Goal: Task Accomplishment & Management: Manage account settings

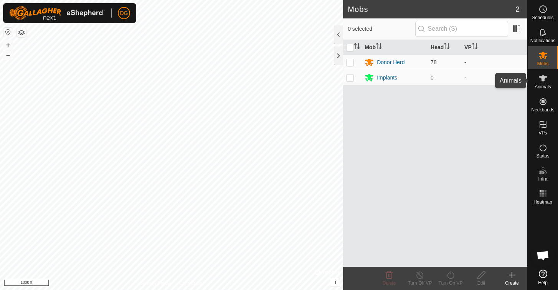
click at [543, 78] on icon at bounding box center [543, 78] width 8 height 6
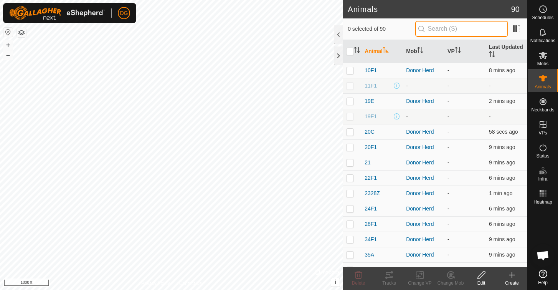
click at [449, 29] on input "text" at bounding box center [461, 29] width 93 height 16
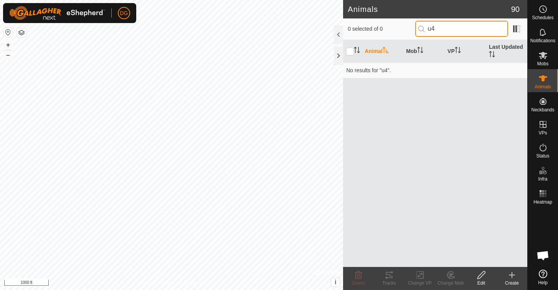
type input "u"
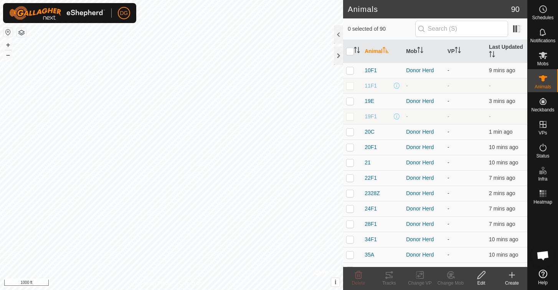
click at [514, 275] on icon at bounding box center [511, 275] width 5 height 0
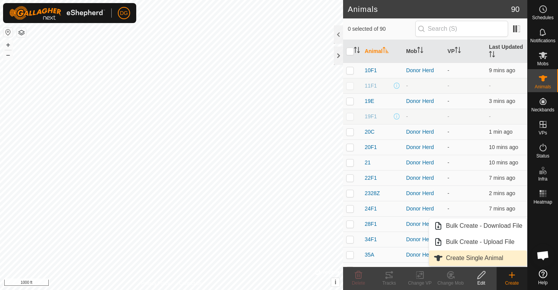
click at [494, 257] on link "Create Single Animal" at bounding box center [478, 257] width 98 height 15
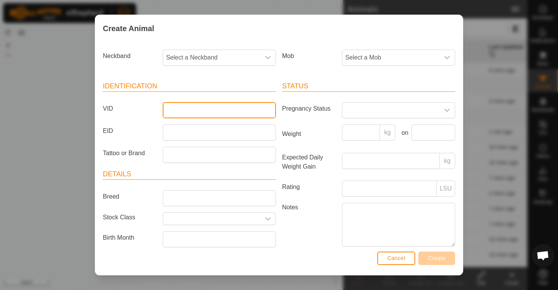
click at [180, 109] on input "VID" at bounding box center [219, 110] width 113 height 16
type input "u49"
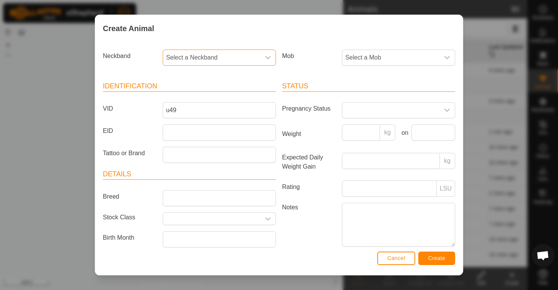
click at [178, 53] on span "Select a Neckband" at bounding box center [211, 57] width 97 height 15
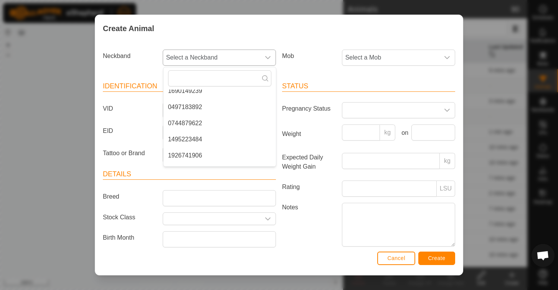
scroll to position [361, 0]
click at [192, 103] on li "0497183892" at bounding box center [219, 106] width 112 height 15
click at [443, 257] on span "Create" at bounding box center [436, 258] width 17 height 6
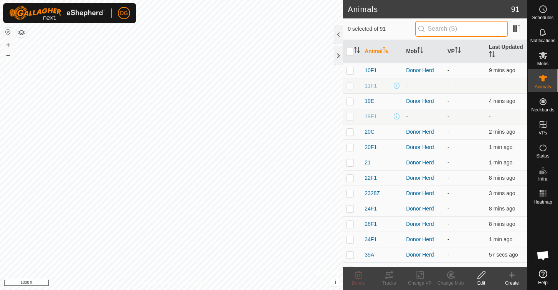
click at [447, 28] on input "text" at bounding box center [461, 29] width 93 height 16
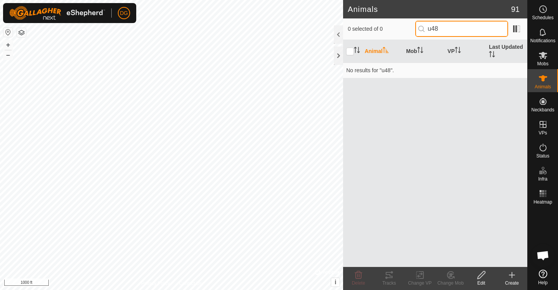
type input "u48"
click at [477, 238] on div "Animal Mob VP Last Updated No results for "u48"." at bounding box center [435, 153] width 184 height 227
click at [511, 276] on icon at bounding box center [511, 274] width 9 height 9
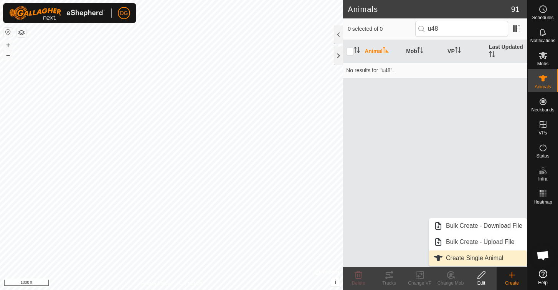
click at [493, 259] on link "Create Single Animal" at bounding box center [478, 257] width 98 height 15
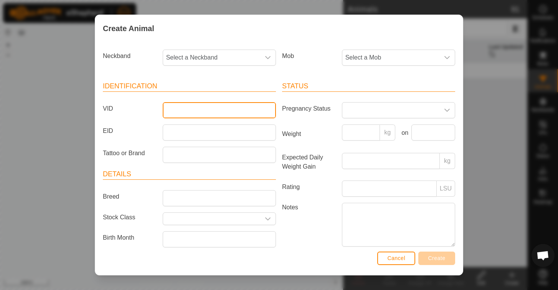
click at [175, 111] on input "VID" at bounding box center [219, 110] width 113 height 16
type input "u48"
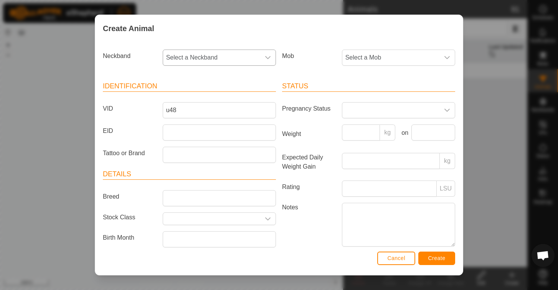
click at [180, 59] on span "Select a Neckband" at bounding box center [211, 57] width 97 height 15
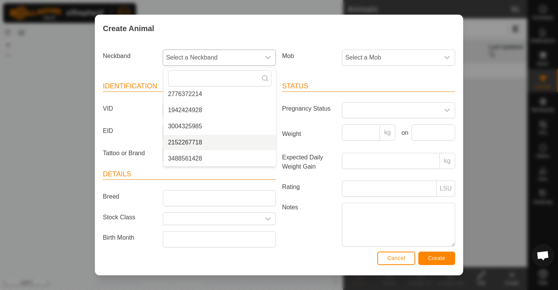
scroll to position [551, 0]
click at [401, 258] on span "Cancel" at bounding box center [396, 258] width 18 height 6
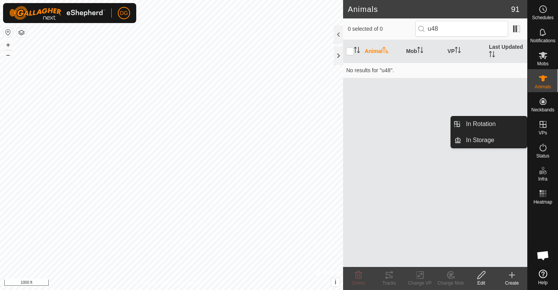
click at [543, 127] on icon at bounding box center [543, 124] width 7 height 7
click at [498, 123] on link "In Rotation" at bounding box center [494, 123] width 66 height 15
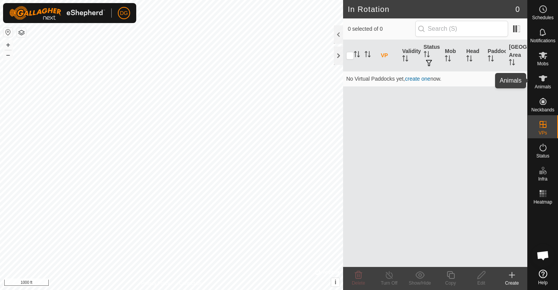
click at [540, 82] on icon at bounding box center [542, 78] width 9 height 9
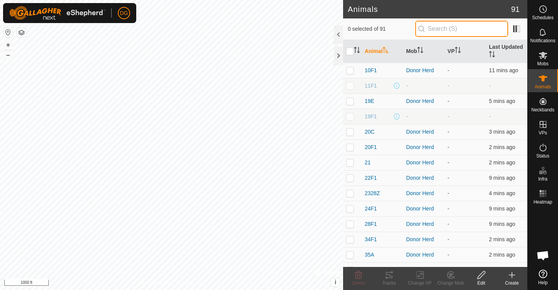
click at [457, 31] on input "text" at bounding box center [461, 29] width 93 height 16
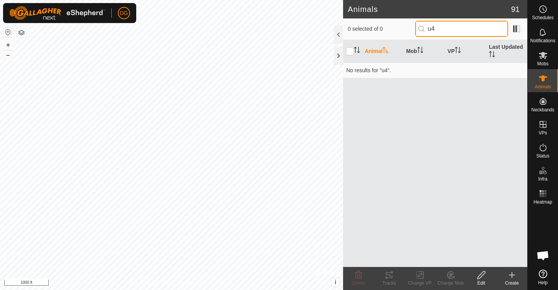
type input "u"
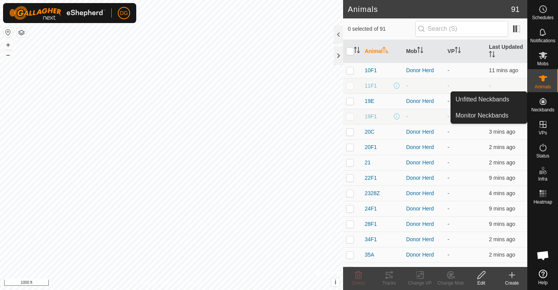
click at [542, 99] on icon at bounding box center [542, 101] width 9 height 9
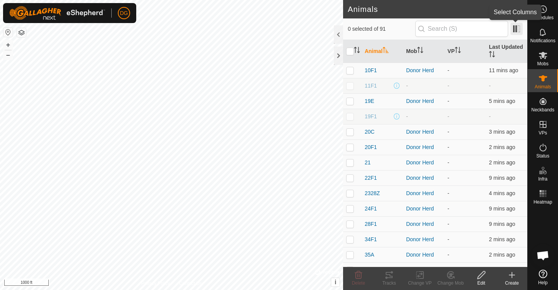
click at [517, 30] on span at bounding box center [516, 29] width 12 height 12
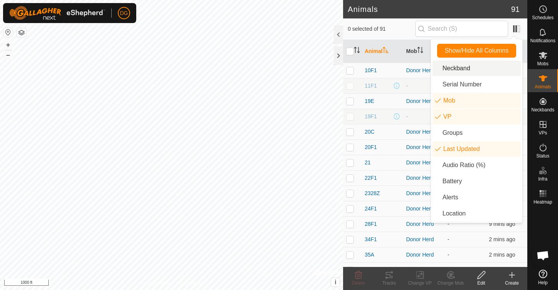
click at [458, 68] on li "Neckband" at bounding box center [476, 68] width 88 height 15
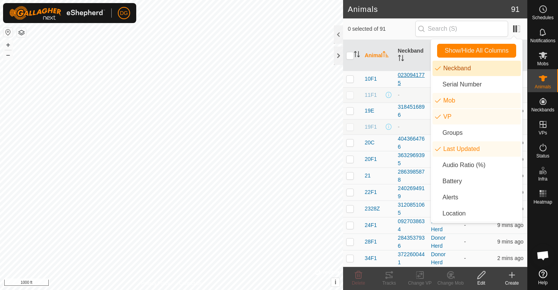
click at [422, 84] on div "0230941775" at bounding box center [411, 79] width 27 height 16
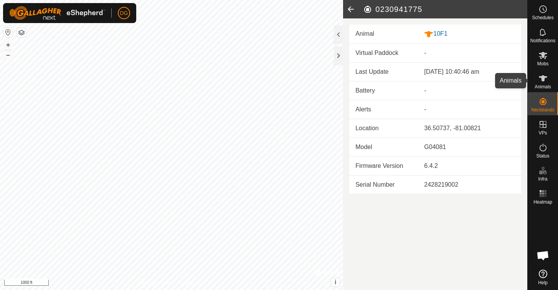
click at [542, 80] on icon at bounding box center [543, 78] width 8 height 6
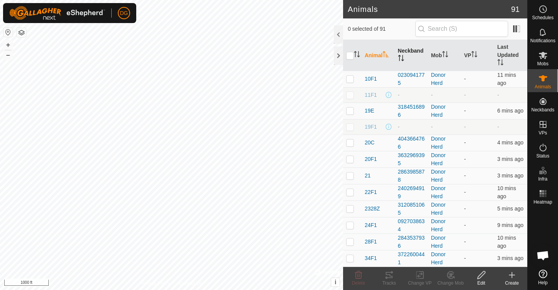
click at [399, 56] on icon "Activate to sort" at bounding box center [399, 58] width 1 height 6
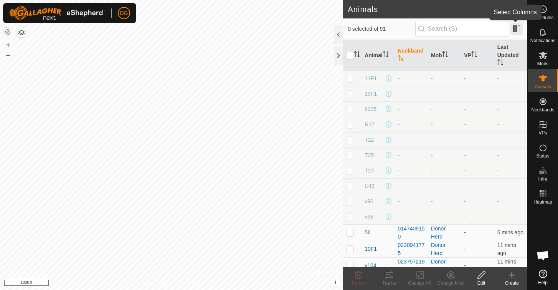
click at [517, 28] on span at bounding box center [516, 29] width 12 height 12
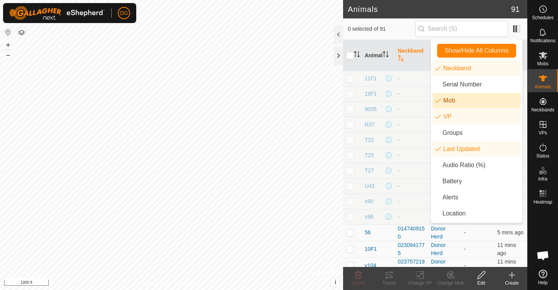
click at [438, 101] on li "Mob" at bounding box center [476, 100] width 88 height 15
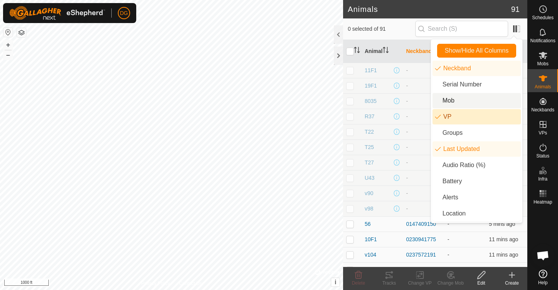
click at [435, 117] on li "VP" at bounding box center [476, 116] width 88 height 15
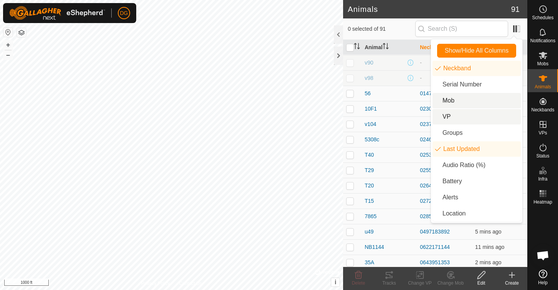
scroll to position [124, 0]
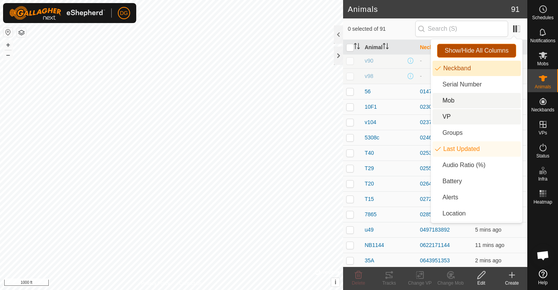
click at [486, 48] on span "Show/Hide All Columns" at bounding box center [477, 50] width 64 height 7
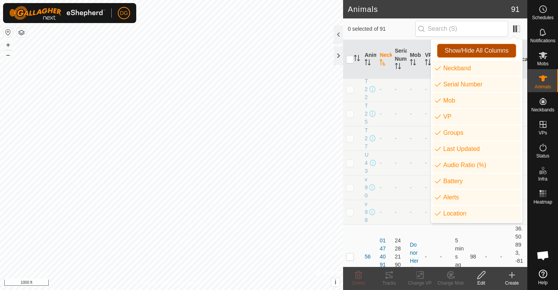
click at [486, 48] on span "Show/Hide All Columns" at bounding box center [477, 50] width 64 height 7
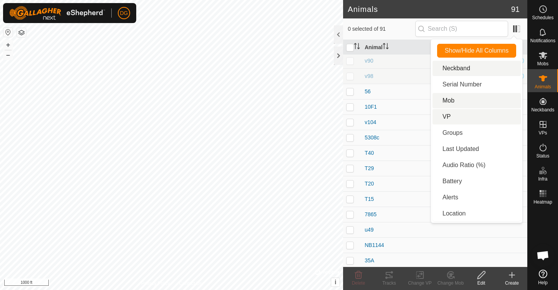
click at [445, 70] on li "Neckband" at bounding box center [476, 68] width 88 height 15
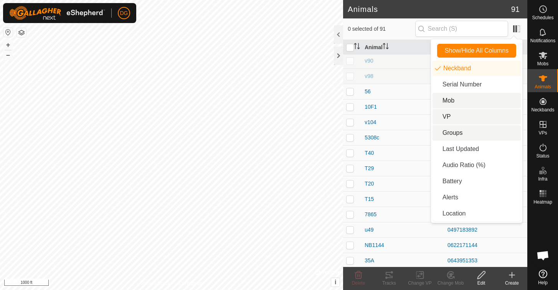
click at [404, 77] on div "v98" at bounding box center [403, 76] width 77 height 8
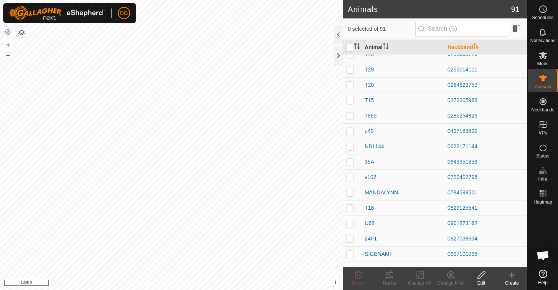
scroll to position [217, 0]
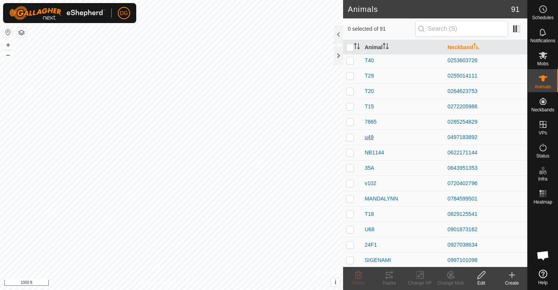
click at [369, 138] on span "u49" at bounding box center [369, 137] width 9 height 8
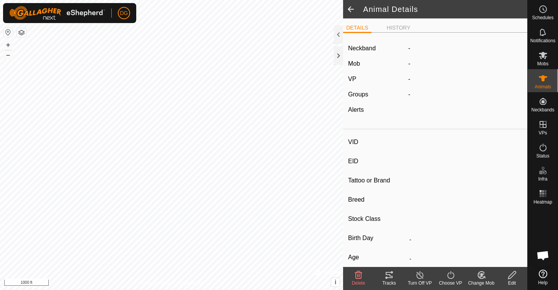
type input "u49"
type input "-"
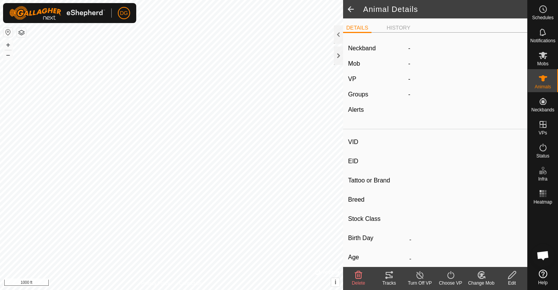
type input "0 kg"
type input "-"
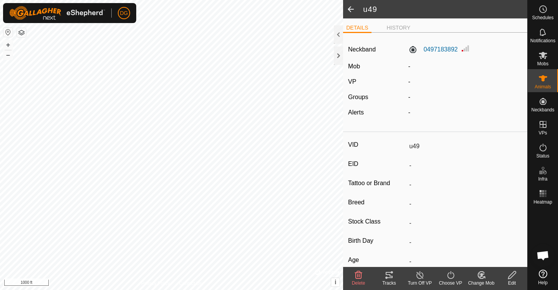
click at [510, 276] on icon at bounding box center [512, 275] width 8 height 8
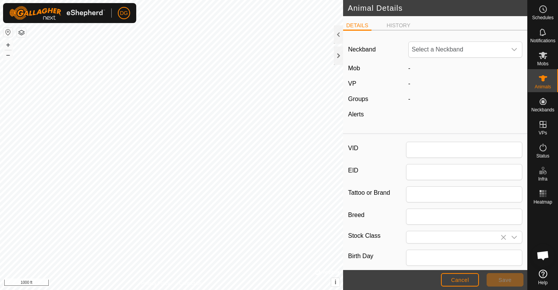
type input "u49"
type input "0"
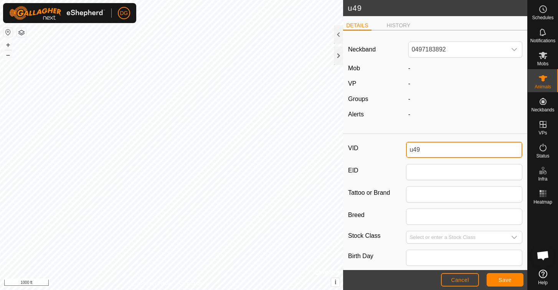
click at [421, 150] on input "u49" at bounding box center [464, 150] width 116 height 16
type input "u48"
click at [507, 282] on span "Save" at bounding box center [504, 280] width 13 height 6
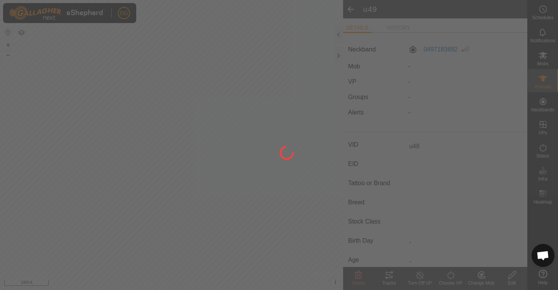
type input "-"
type input "0 kg"
type input "-"
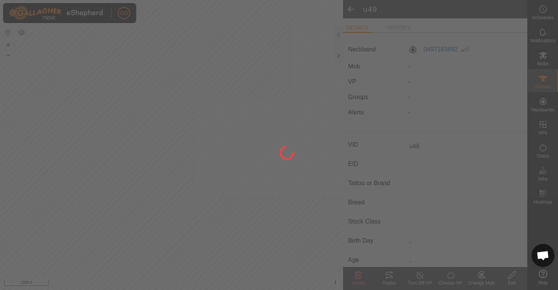
type input "-"
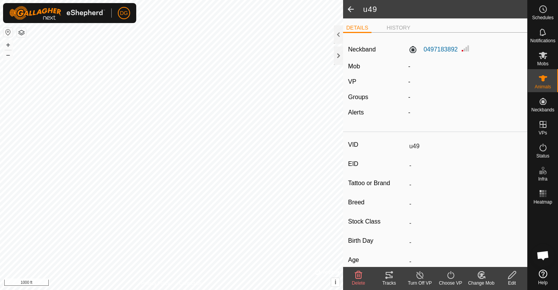
click at [480, 277] on icon at bounding box center [482, 274] width 10 height 9
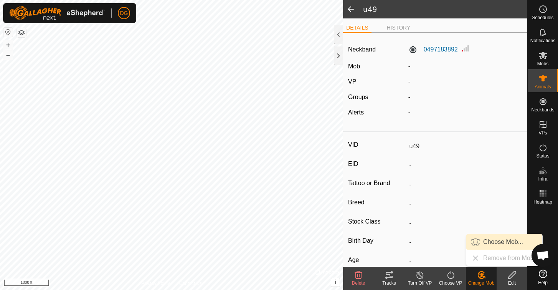
click at [494, 241] on link "Choose Mob..." at bounding box center [504, 241] width 76 height 15
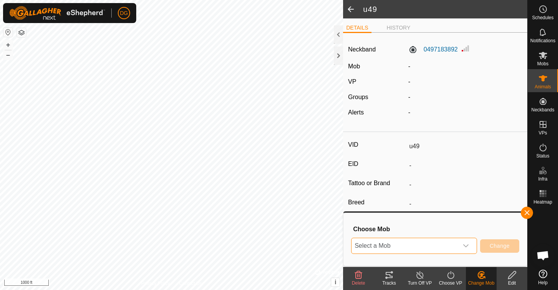
click at [443, 239] on span "Select a Mob" at bounding box center [405, 245] width 107 height 15
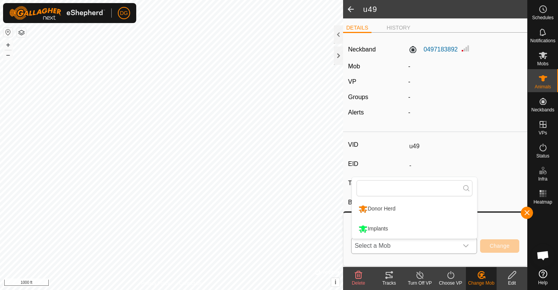
click at [412, 209] on li "Donor Herd" at bounding box center [414, 208] width 125 height 19
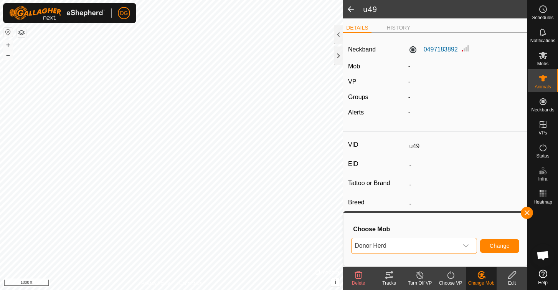
click at [502, 244] on span "Change" at bounding box center [500, 246] width 20 height 6
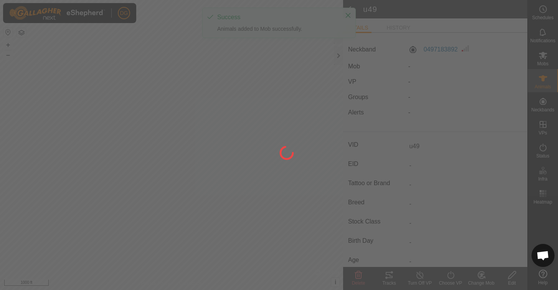
type input "u48"
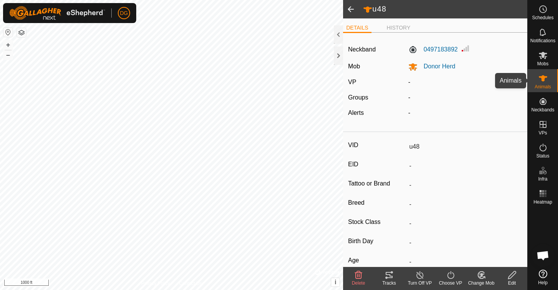
click at [540, 85] on span "Animals" at bounding box center [543, 86] width 17 height 5
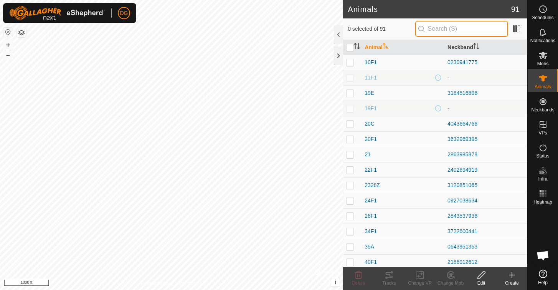
click at [442, 31] on input "text" at bounding box center [461, 29] width 93 height 16
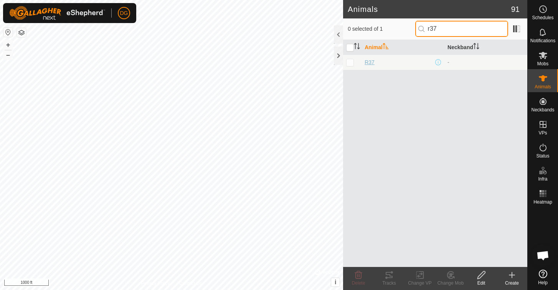
type input "r37"
click at [370, 62] on span "R37" at bounding box center [370, 62] width 10 height 8
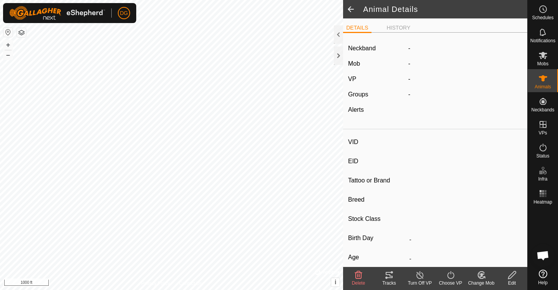
type input "R37"
type input "-"
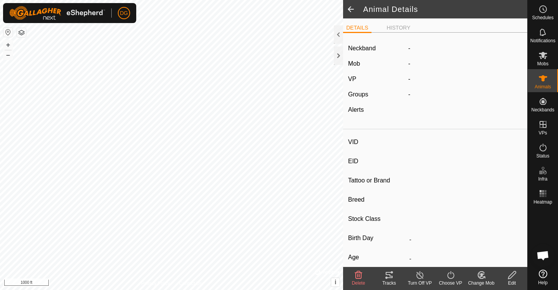
type input "0 kg"
type input "-"
click at [512, 273] on icon at bounding box center [512, 275] width 8 height 8
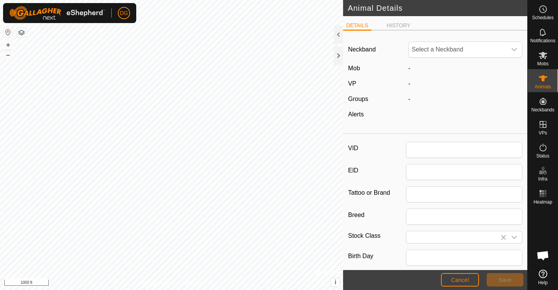
type input "R37"
type input "0"
click at [433, 52] on span "Unfit" at bounding box center [458, 49] width 98 height 15
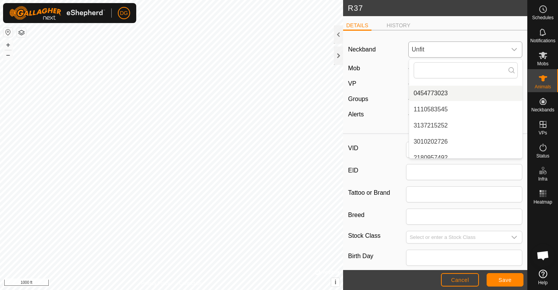
scroll to position [433, 0]
click at [434, 122] on li "3137215252" at bounding box center [465, 123] width 113 height 15
click at [506, 278] on span "Save" at bounding box center [504, 280] width 13 height 6
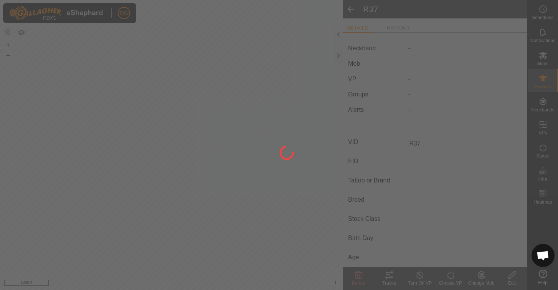
type input "-"
type input "0 kg"
type input "-"
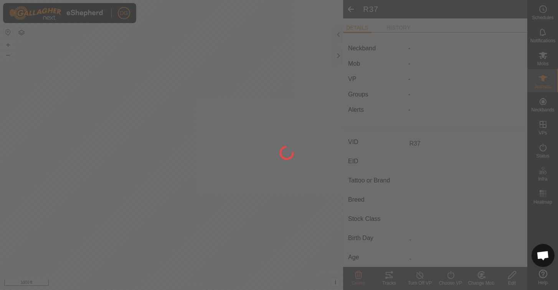
type input "-"
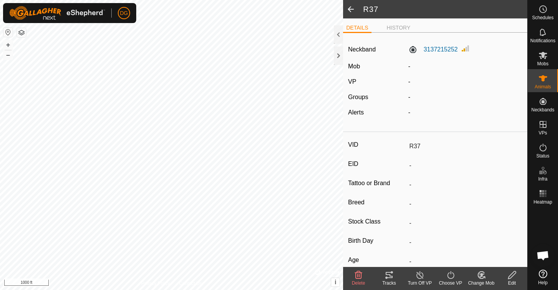
click at [478, 274] on icon at bounding box center [481, 274] width 7 height 7
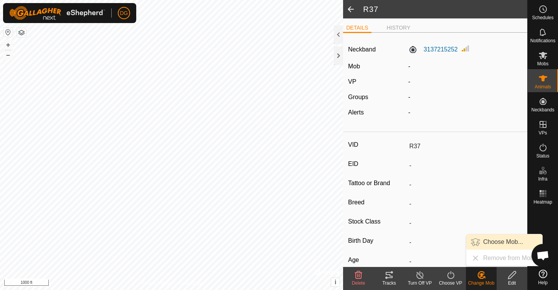
click at [499, 237] on link "Choose Mob..." at bounding box center [504, 241] width 76 height 15
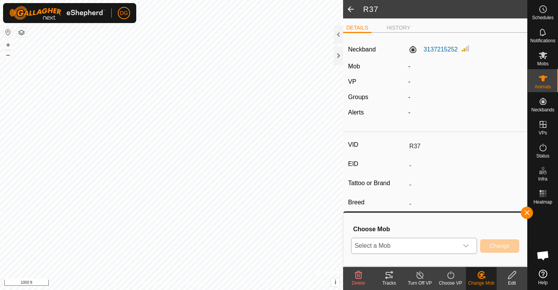
click at [464, 241] on div "dropdown trigger" at bounding box center [465, 245] width 15 height 15
click at [410, 205] on li "Donor Herd" at bounding box center [414, 208] width 125 height 19
click at [505, 244] on span "Change" at bounding box center [500, 246] width 20 height 6
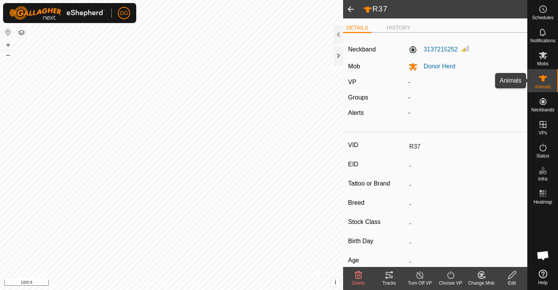
click at [542, 74] on icon at bounding box center [542, 78] width 9 height 9
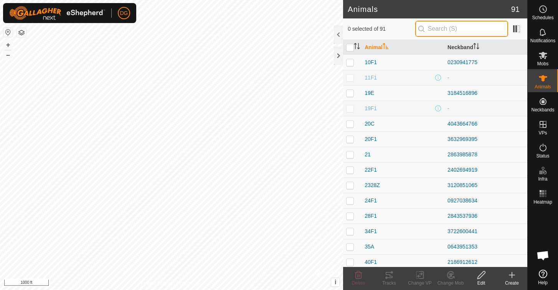
click at [445, 31] on input "text" at bounding box center [461, 29] width 93 height 16
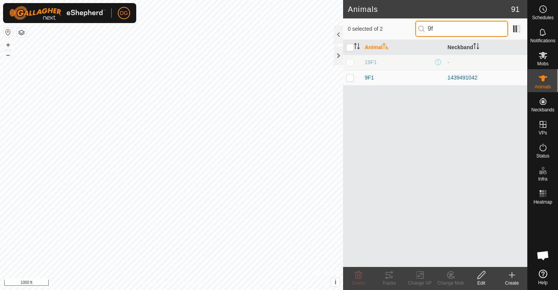
type input "9"
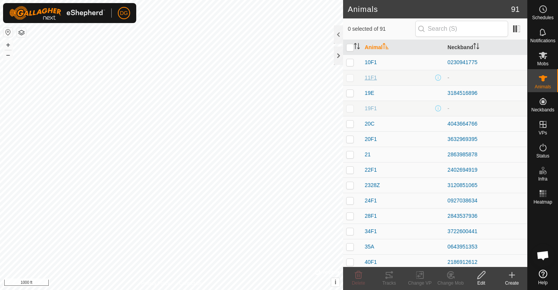
click at [372, 77] on span "11F1" at bounding box center [371, 78] width 12 height 8
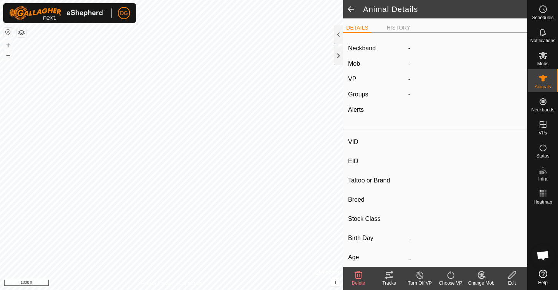
type input "11F1"
type input "-"
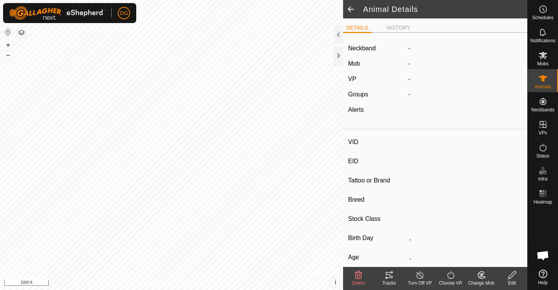
type input "0 kg"
type input "-"
click at [513, 274] on icon at bounding box center [512, 274] width 10 height 9
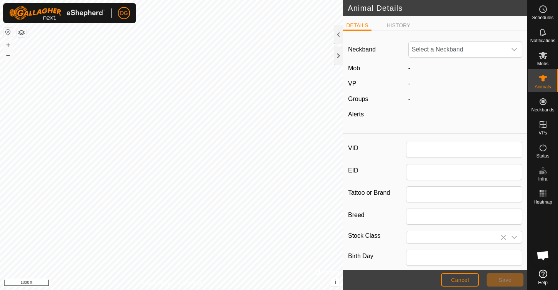
type input "11F1"
type input "0"
click at [457, 53] on span "Unfit" at bounding box center [458, 49] width 98 height 15
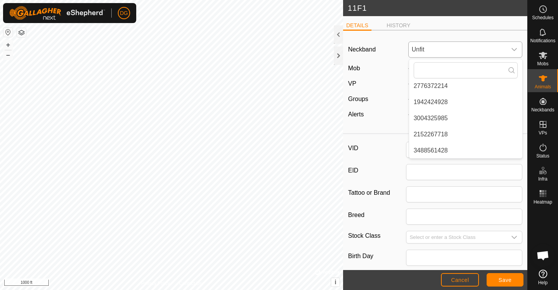
scroll to position [535, 0]
click at [364, 111] on div "Alerts" at bounding box center [375, 114] width 60 height 9
click at [459, 280] on span "Cancel" at bounding box center [460, 280] width 18 height 6
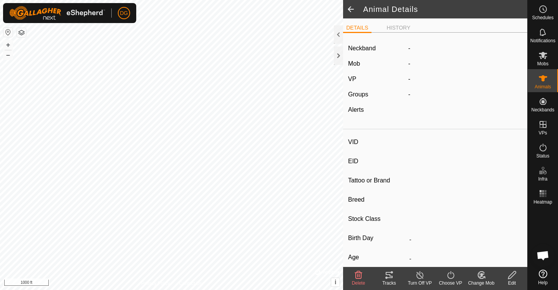
type input "11F1"
type input "-"
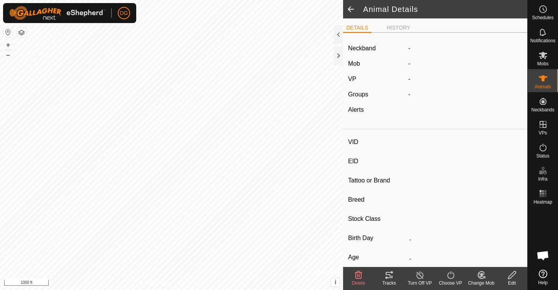
type input "0 kg"
type input "-"
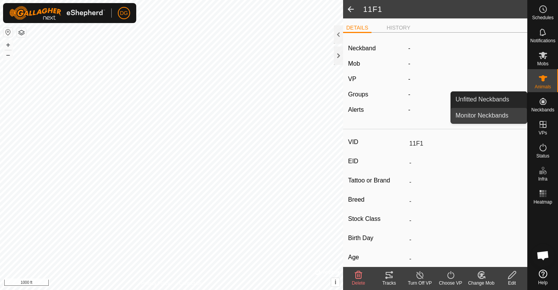
click at [496, 116] on link "Monitor Neckbands" at bounding box center [489, 115] width 76 height 15
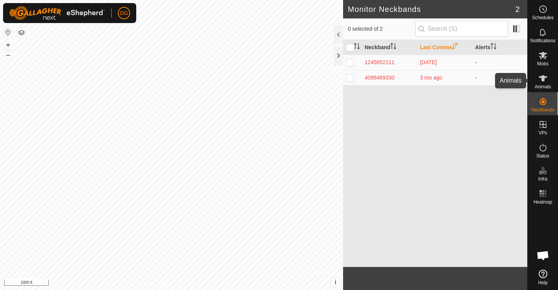
click at [544, 78] on icon at bounding box center [543, 78] width 8 height 6
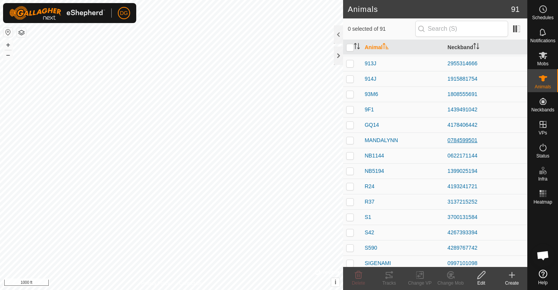
scroll to position [629, 0]
click at [373, 168] on span "NB5194" at bounding box center [375, 171] width 20 height 8
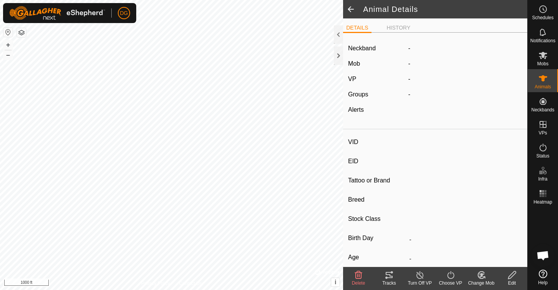
type input "NB5194"
type input "-"
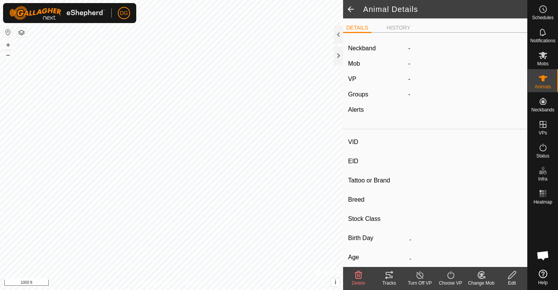
type input "0 kg"
type input "-"
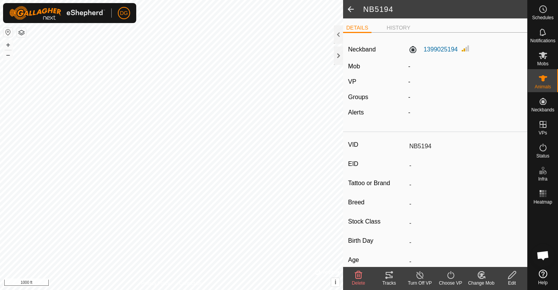
click at [512, 274] on icon at bounding box center [512, 274] width 10 height 9
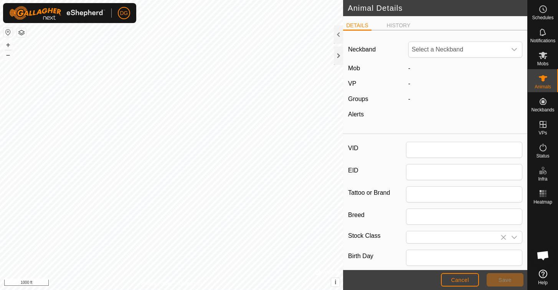
type input "NB5194"
type input "0"
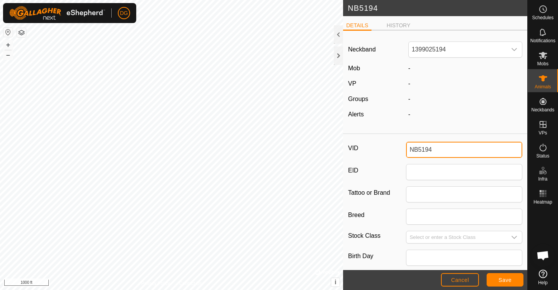
drag, startPoint x: 435, startPoint y: 149, endPoint x: 385, endPoint y: 150, distance: 50.3
click at [385, 150] on div "VID NB5194" at bounding box center [435, 150] width 174 height 16
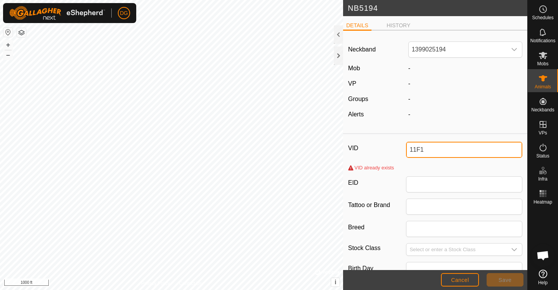
type input "11F1"
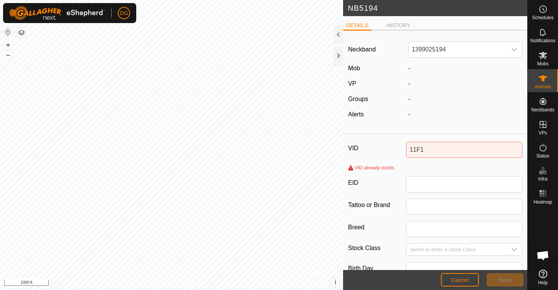
click at [462, 278] on span "Cancel" at bounding box center [460, 280] width 18 height 6
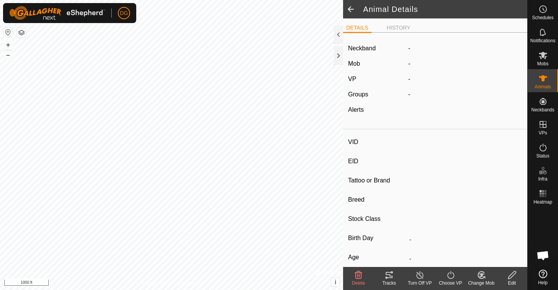
type input "NB5194"
type input "-"
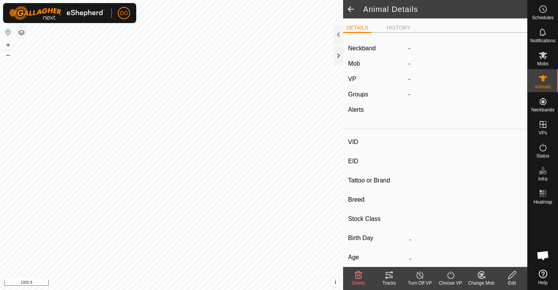
type input "0 kg"
type input "-"
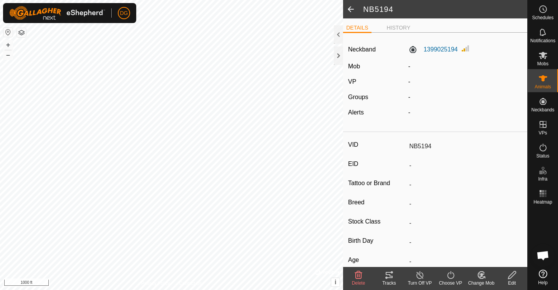
click at [360, 275] on icon at bounding box center [358, 274] width 9 height 9
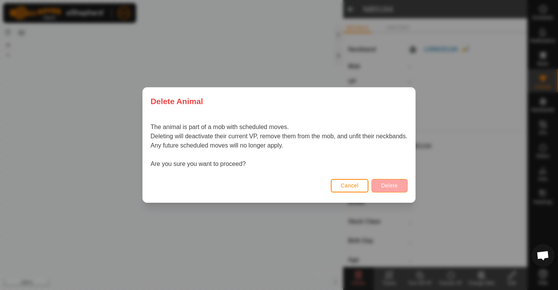
click at [395, 185] on span "Delete" at bounding box center [389, 185] width 17 height 6
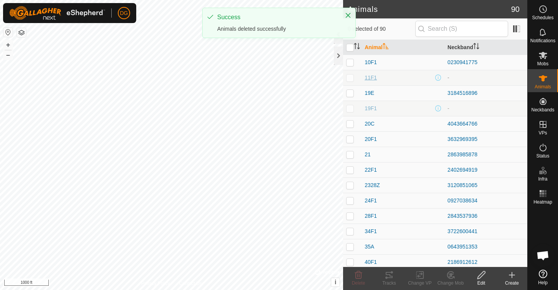
click at [370, 76] on span "11F1" at bounding box center [371, 78] width 12 height 8
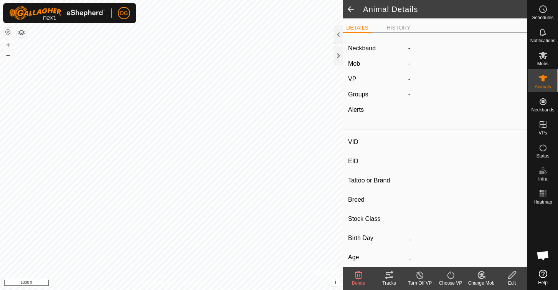
type input "11F1"
type input "-"
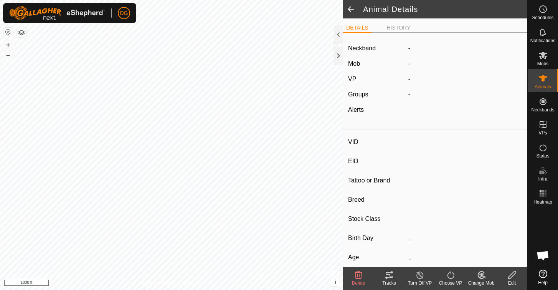
type input "0 kg"
type input "-"
click at [512, 273] on icon at bounding box center [512, 275] width 8 height 8
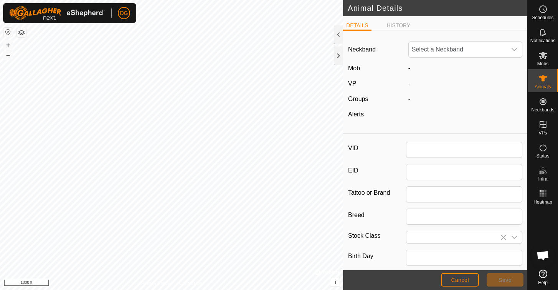
type input "11F1"
type input "0"
click at [484, 49] on span "Unfit" at bounding box center [458, 49] width 98 height 15
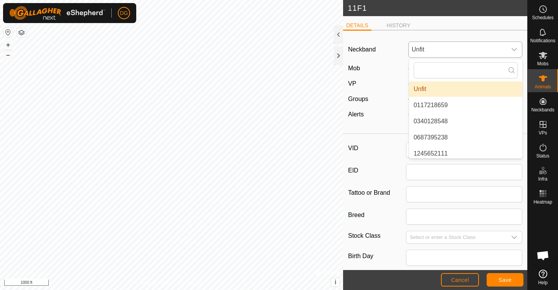
click at [484, 49] on span "Unfit" at bounding box center [458, 49] width 98 height 15
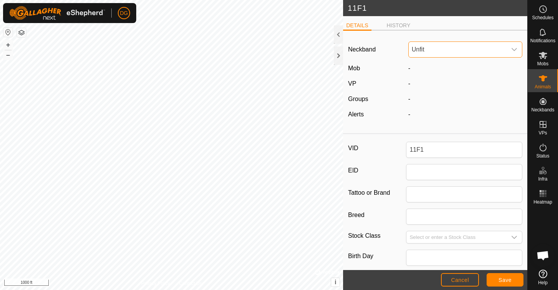
click at [484, 49] on span "Unfit" at bounding box center [458, 49] width 98 height 15
click at [436, 96] on li "1399025194" at bounding box center [465, 96] width 113 height 15
click at [509, 278] on span "Save" at bounding box center [504, 280] width 13 height 6
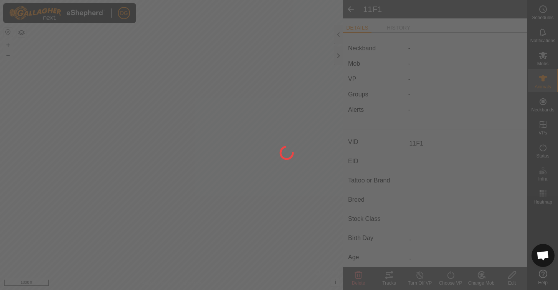
type input "-"
type input "0 kg"
type input "-"
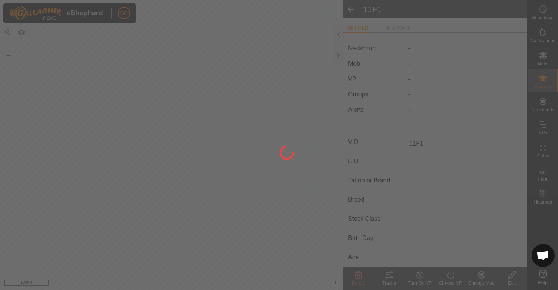
type input "-"
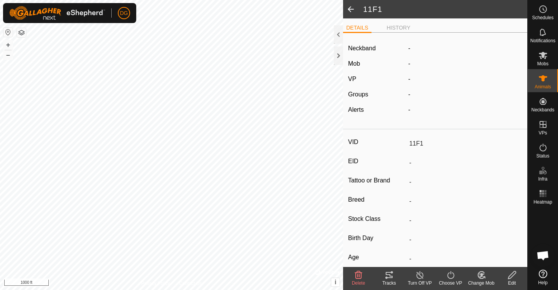
click at [513, 272] on icon at bounding box center [512, 275] width 8 height 8
type input "0"
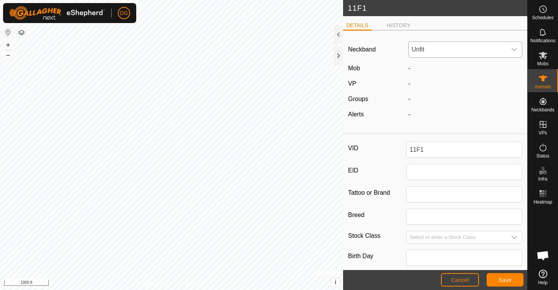
click at [469, 50] on span "Unfit" at bounding box center [458, 49] width 98 height 15
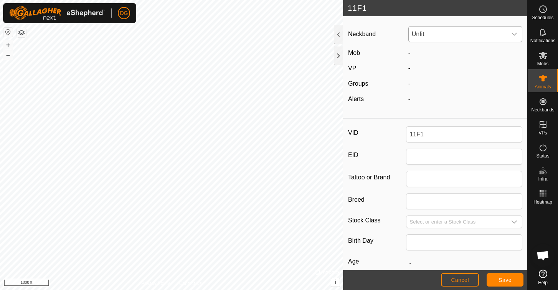
scroll to position [19, 0]
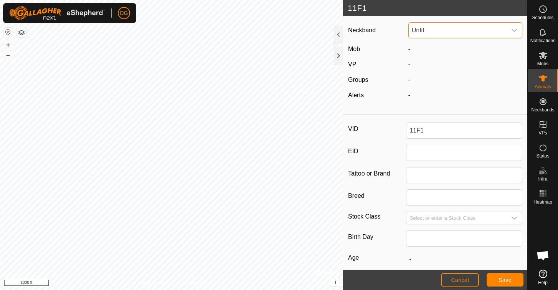
click at [454, 24] on span "Unfit" at bounding box center [458, 30] width 98 height 15
click at [378, 125] on label "VID" at bounding box center [377, 128] width 58 height 13
click at [406, 125] on input "11F1" at bounding box center [464, 130] width 116 height 16
click at [461, 278] on span "Cancel" at bounding box center [460, 280] width 18 height 6
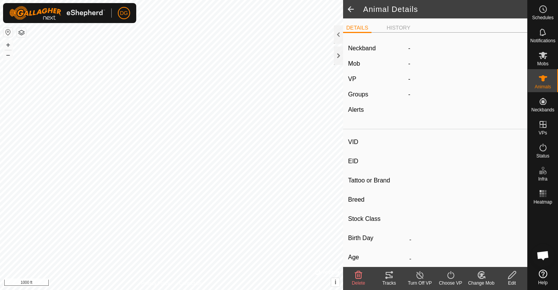
type input "11F1"
type input "-"
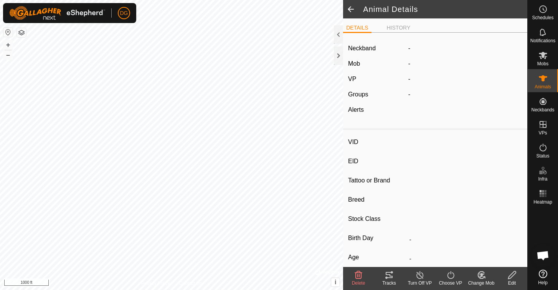
type input "0 kg"
type input "-"
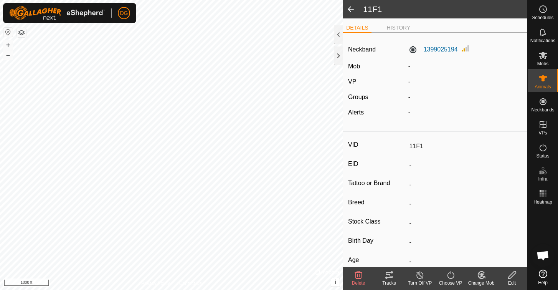
click at [479, 275] on icon at bounding box center [482, 274] width 10 height 9
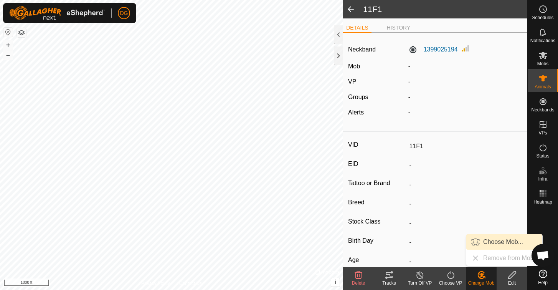
click at [490, 240] on link "Choose Mob..." at bounding box center [504, 241] width 76 height 15
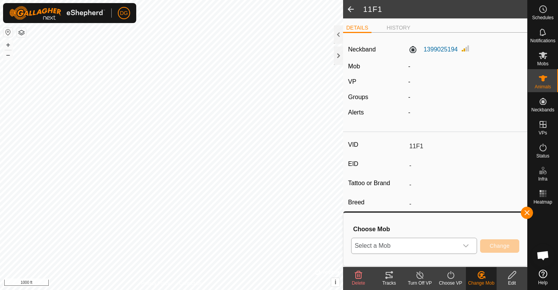
click at [442, 242] on span "Select a Mob" at bounding box center [405, 245] width 107 height 15
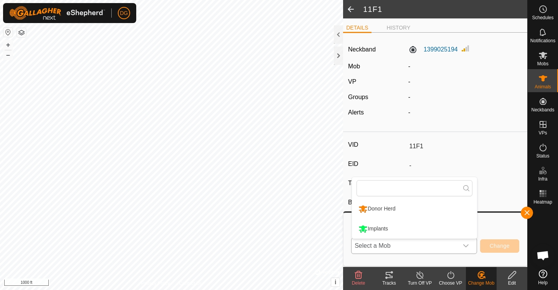
click at [408, 210] on li "Donor Herd" at bounding box center [414, 208] width 125 height 19
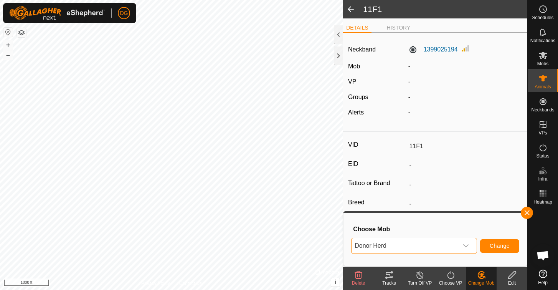
click at [496, 243] on span "Change" at bounding box center [500, 246] width 20 height 6
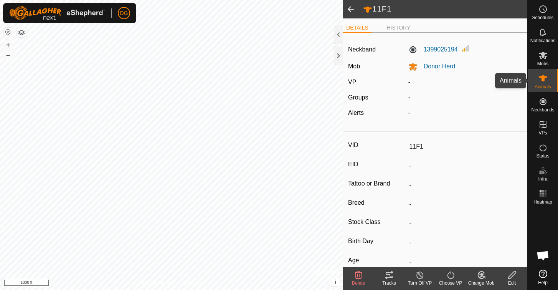
click at [543, 78] on icon at bounding box center [543, 78] width 8 height 6
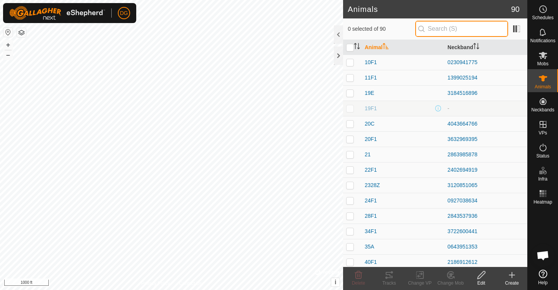
click at [443, 29] on input "text" at bounding box center [461, 29] width 93 height 16
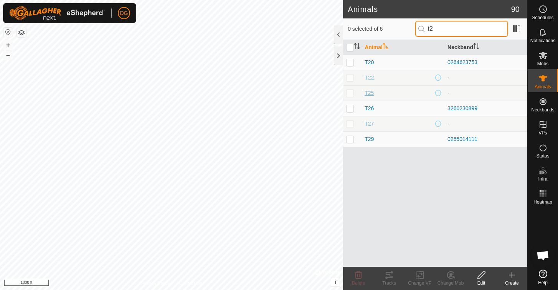
type input "t2"
click at [369, 92] on span "T25" at bounding box center [369, 93] width 9 height 8
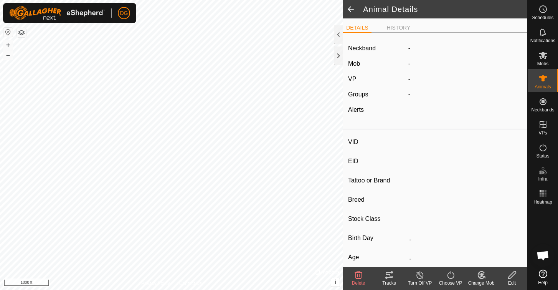
type input "T25"
type input "-"
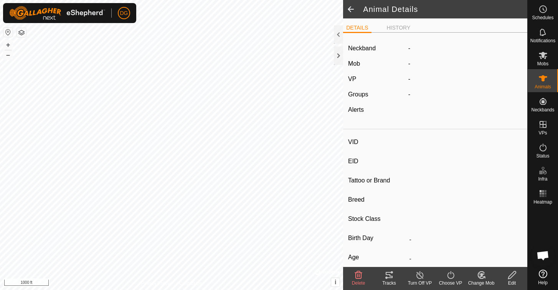
type input "0 kg"
type input "-"
click at [510, 274] on icon at bounding box center [512, 274] width 10 height 9
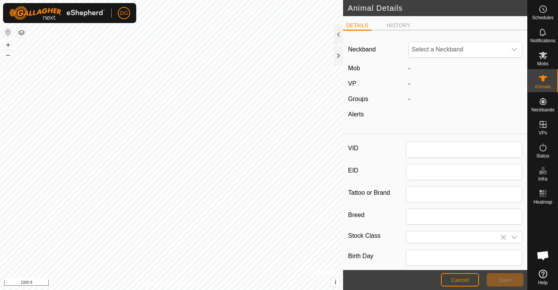
type input "T25"
type input "0"
click at [462, 48] on span "Unfit" at bounding box center [458, 49] width 98 height 15
click at [449, 49] on span "Unfit" at bounding box center [458, 49] width 98 height 15
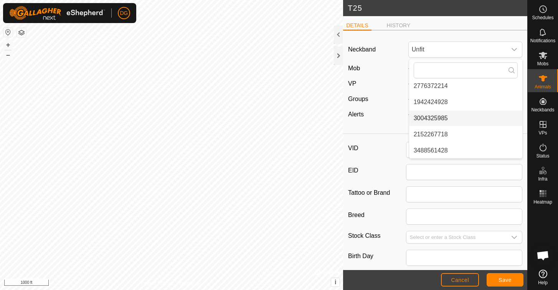
scroll to position [18, 0]
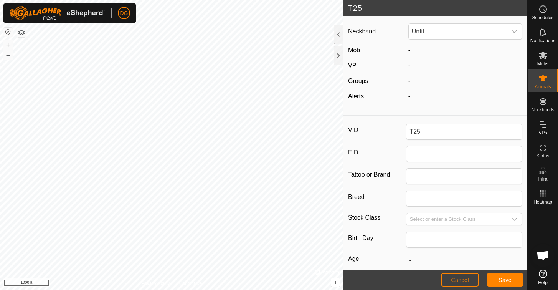
click at [461, 277] on span "Cancel" at bounding box center [460, 280] width 18 height 6
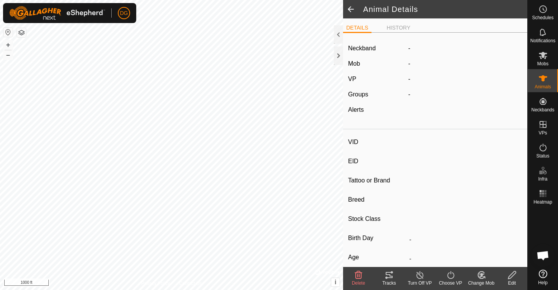
type input "T25"
type input "-"
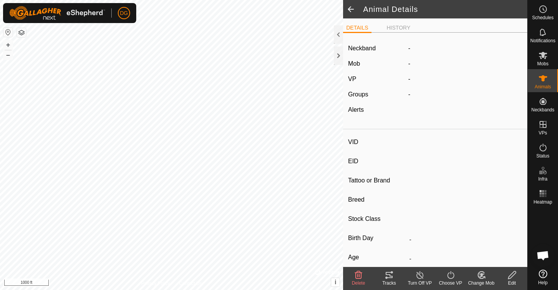
type input "0 kg"
type input "-"
click at [543, 78] on icon at bounding box center [543, 78] width 8 height 6
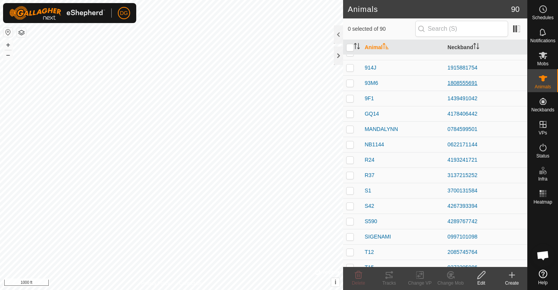
scroll to position [644, 0]
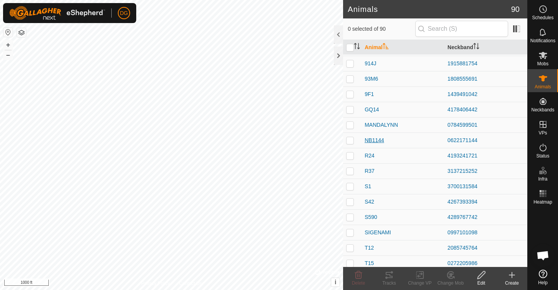
click at [375, 140] on span "NB1144" at bounding box center [375, 140] width 20 height 8
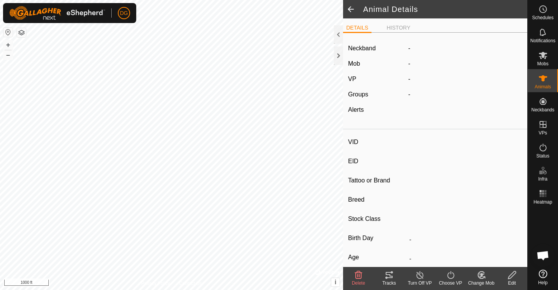
type input "NB1144"
type input "-"
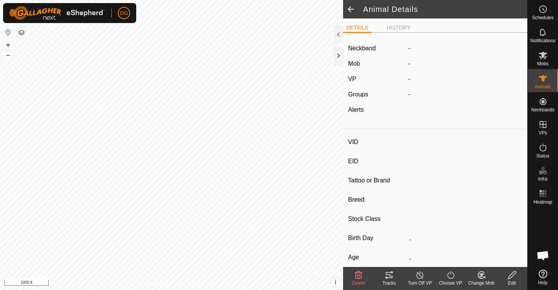
type input "0 kg"
type input "-"
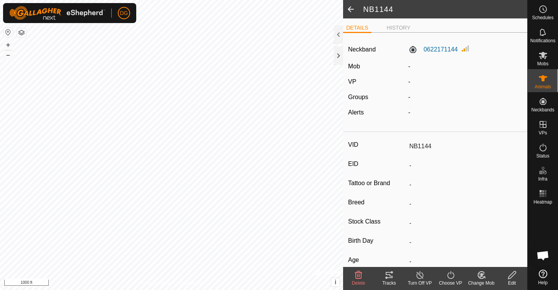
click at [358, 276] on icon at bounding box center [358, 274] width 9 height 9
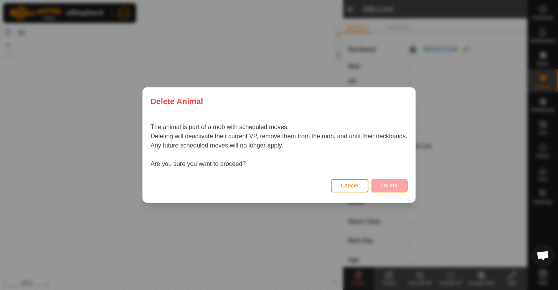
click at [393, 183] on span "Delete" at bounding box center [389, 185] width 17 height 6
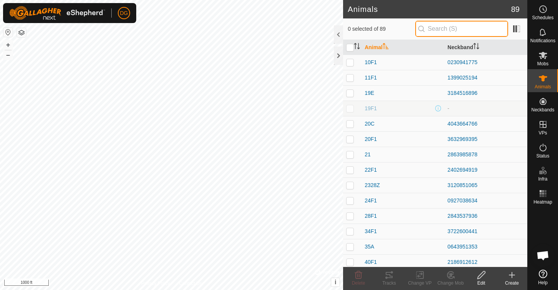
click at [445, 27] on input "text" at bounding box center [461, 29] width 93 height 16
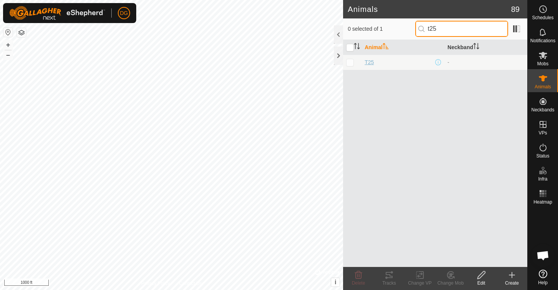
type input "t25"
click at [370, 62] on span "T25" at bounding box center [369, 62] width 9 height 8
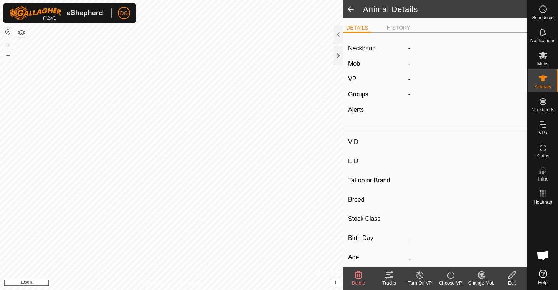
type input "T25"
type input "-"
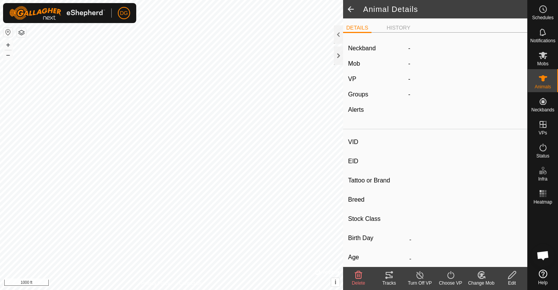
type input "0 kg"
type input "-"
click at [512, 275] on icon at bounding box center [512, 274] width 10 height 9
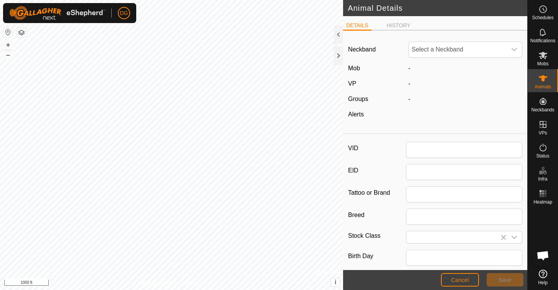
type input "T25"
type input "0"
click at [456, 52] on span "Unfit" at bounding box center [458, 49] width 98 height 15
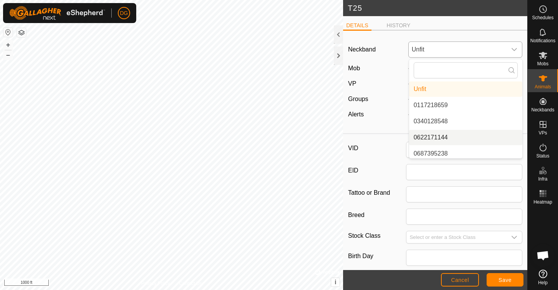
click at [436, 139] on li "0622171144" at bounding box center [465, 137] width 113 height 15
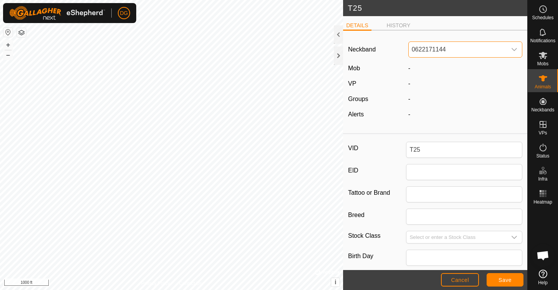
click at [502, 278] on span "Save" at bounding box center [504, 280] width 13 height 6
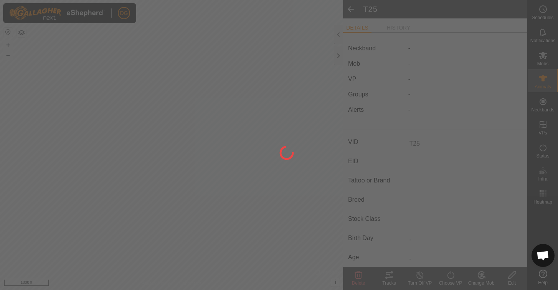
type input "-"
type input "0 kg"
type input "-"
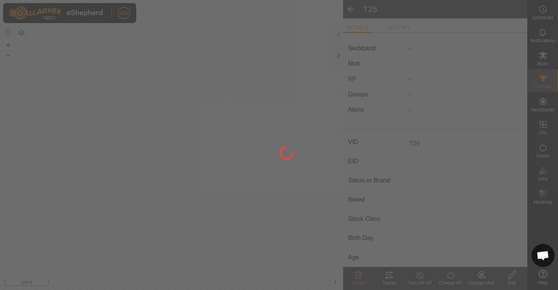
type input "-"
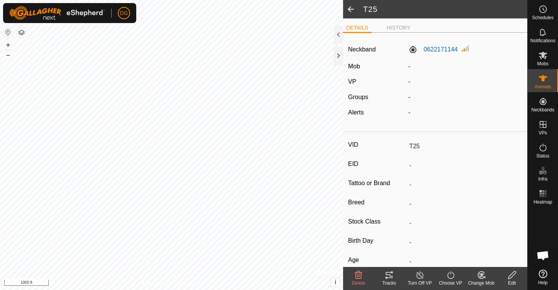
click at [481, 274] on icon at bounding box center [481, 275] width 5 height 4
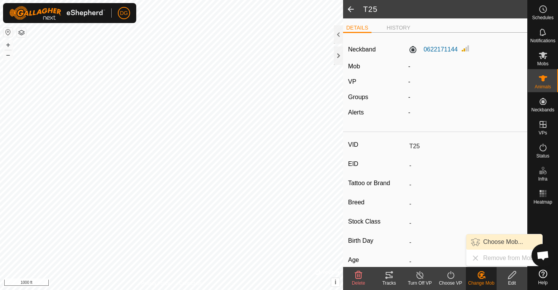
click at [493, 241] on link "Choose Mob..." at bounding box center [504, 241] width 76 height 15
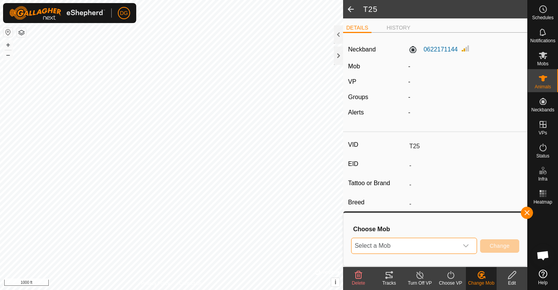
click at [452, 245] on span "Select a Mob" at bounding box center [405, 245] width 107 height 15
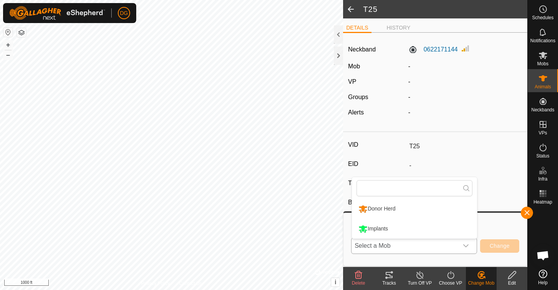
click at [421, 208] on li "Donor Herd" at bounding box center [414, 208] width 125 height 19
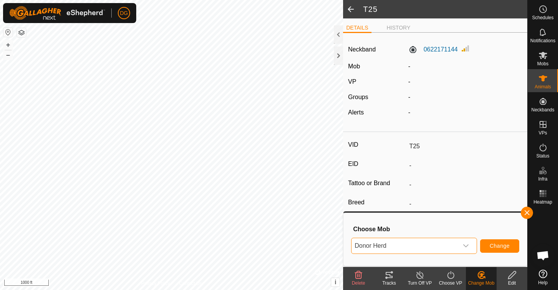
click at [499, 243] on span "Change" at bounding box center [500, 246] width 20 height 6
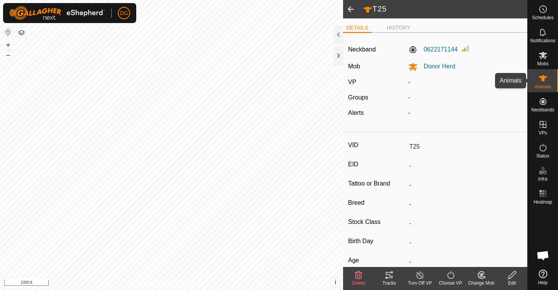
click at [545, 74] on icon at bounding box center [542, 78] width 9 height 9
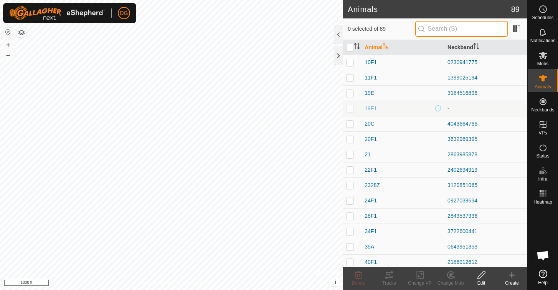
click at [442, 30] on input "text" at bounding box center [461, 29] width 93 height 16
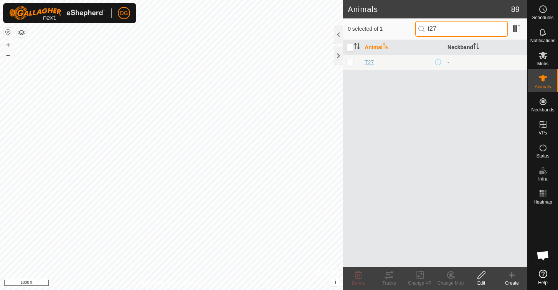
type input "t27"
click at [367, 62] on span "T27" at bounding box center [369, 62] width 9 height 8
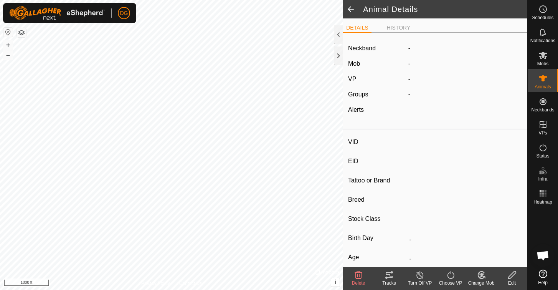
type input "T27"
type input "-"
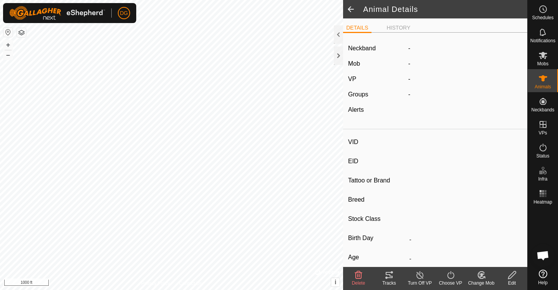
type input "0 kg"
type input "-"
click at [513, 274] on icon at bounding box center [512, 274] width 10 height 9
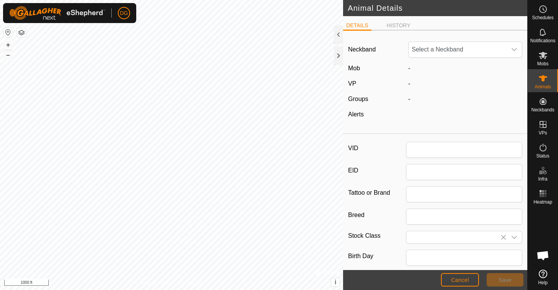
type input "T27"
type input "0"
click at [449, 50] on span "Unfit" at bounding box center [458, 49] width 98 height 15
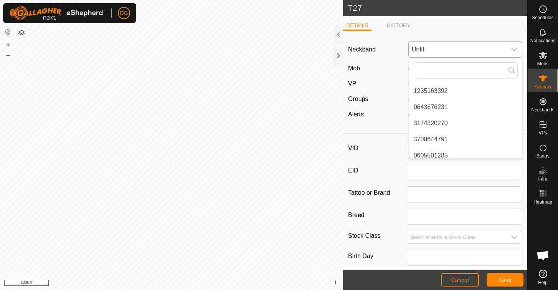
scroll to position [242, 0]
click at [433, 119] on li "3174320270" at bounding box center [465, 120] width 113 height 15
click at [507, 278] on span "Save" at bounding box center [504, 280] width 13 height 6
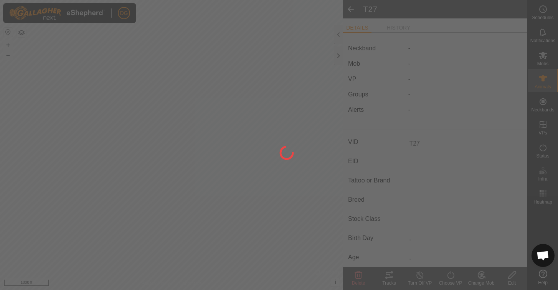
type input "-"
type input "0 kg"
type input "-"
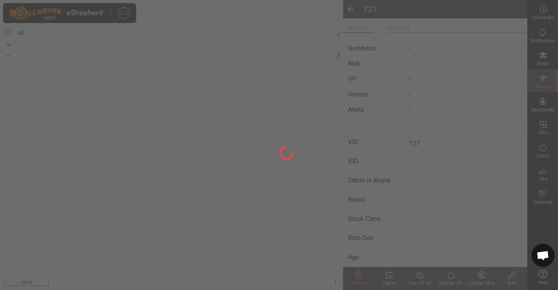
type input "-"
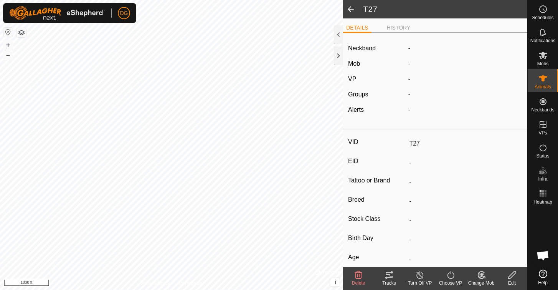
click at [480, 279] on icon at bounding box center [482, 274] width 10 height 9
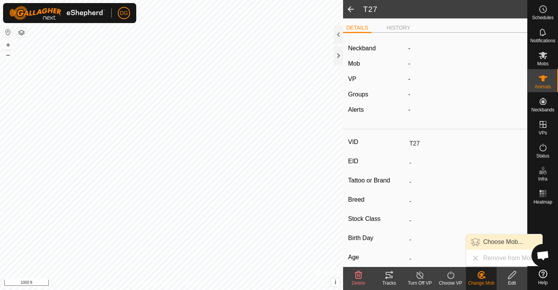
click at [497, 241] on link "Choose Mob..." at bounding box center [504, 241] width 76 height 15
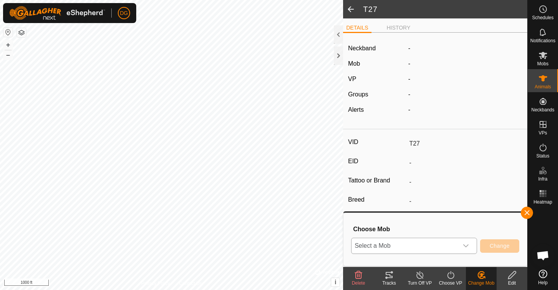
click at [438, 245] on span "Select a Mob" at bounding box center [405, 245] width 107 height 15
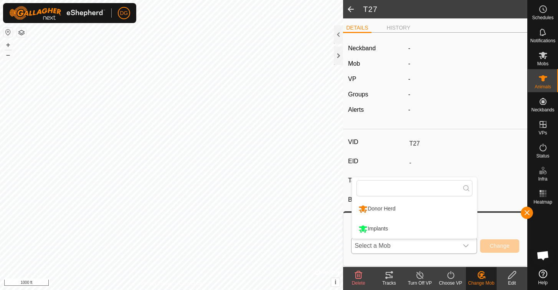
click at [427, 205] on li "Donor Herd" at bounding box center [414, 208] width 125 height 19
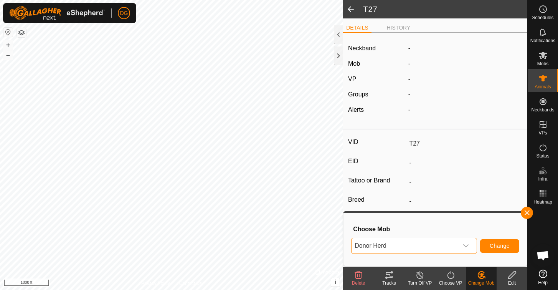
click at [502, 245] on span "Change" at bounding box center [500, 246] width 20 height 6
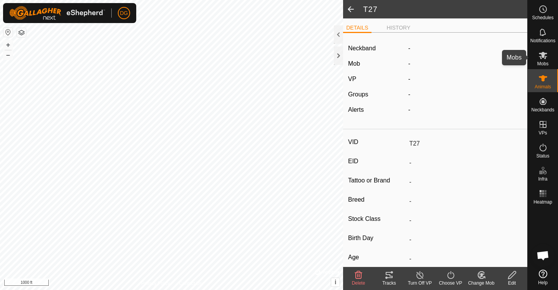
click at [542, 58] on icon at bounding box center [542, 55] width 9 height 9
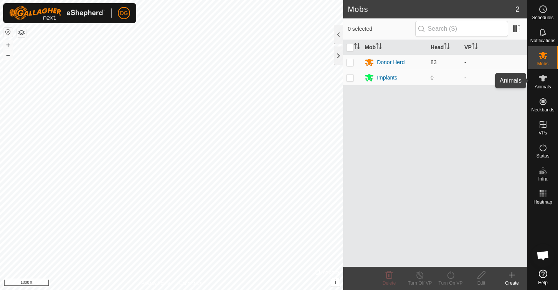
click at [543, 81] on icon at bounding box center [543, 78] width 8 height 6
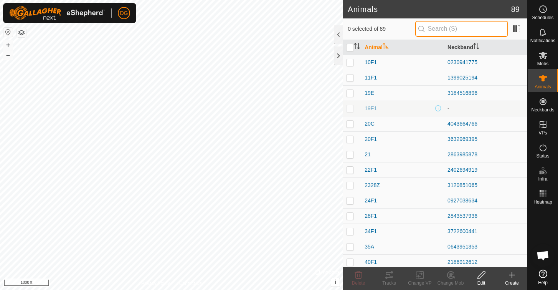
click at [465, 29] on input "text" at bounding box center [461, 29] width 93 height 16
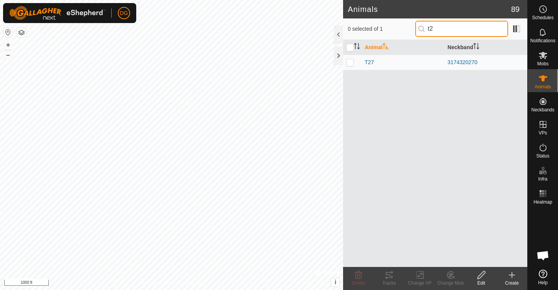
type input "t"
type input "v90"
click at [370, 60] on span "v90" at bounding box center [369, 62] width 9 height 8
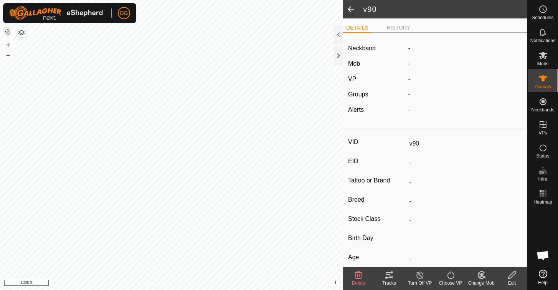
click at [511, 273] on icon at bounding box center [512, 274] width 10 height 9
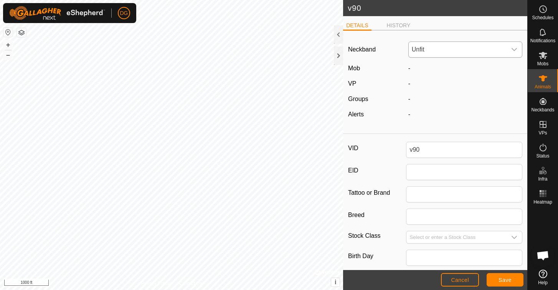
click at [437, 51] on span "Unfit" at bounding box center [458, 49] width 98 height 15
click at [432, 148] on li "3488561428" at bounding box center [465, 150] width 113 height 15
click at [505, 278] on span "Save" at bounding box center [504, 280] width 13 height 6
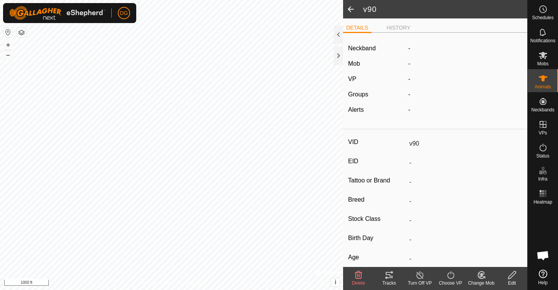
click at [482, 278] on icon at bounding box center [481, 274] width 7 height 7
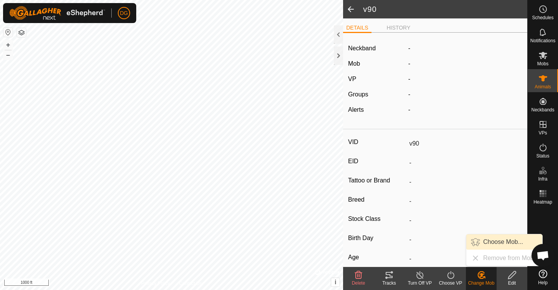
click at [502, 240] on link "Choose Mob..." at bounding box center [504, 241] width 76 height 15
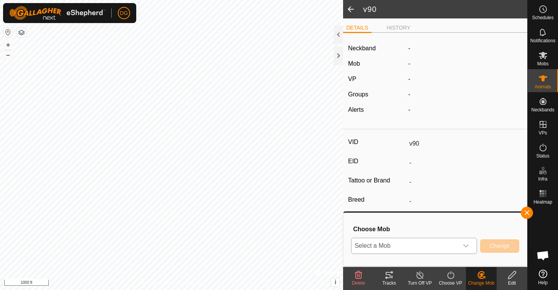
click at [430, 248] on span "Select a Mob" at bounding box center [405, 245] width 107 height 15
click at [416, 208] on li "Donor Herd" at bounding box center [414, 208] width 125 height 19
click at [503, 242] on button "Change" at bounding box center [499, 245] width 39 height 13
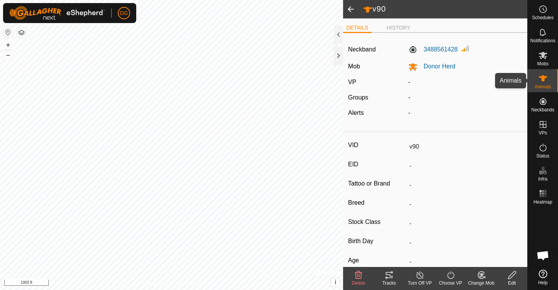
click at [541, 80] on icon at bounding box center [543, 78] width 8 height 6
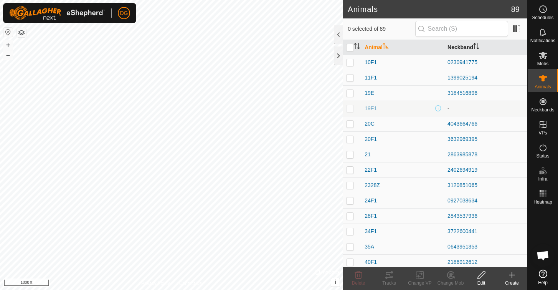
click at [456, 45] on th "Neckband" at bounding box center [485, 47] width 83 height 15
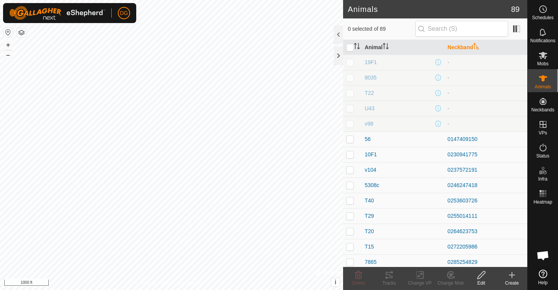
click at [349, 94] on p-checkbox at bounding box center [350, 93] width 8 height 6
click at [356, 276] on icon at bounding box center [358, 275] width 7 height 8
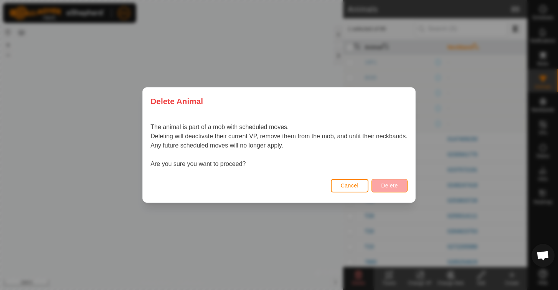
click at [393, 183] on span "Delete" at bounding box center [389, 185] width 17 height 6
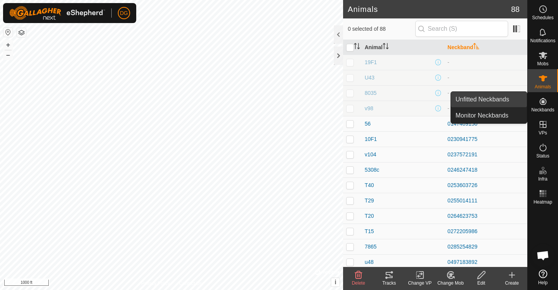
click at [492, 95] on link "Unfitted Neckbands" at bounding box center [489, 99] width 76 height 15
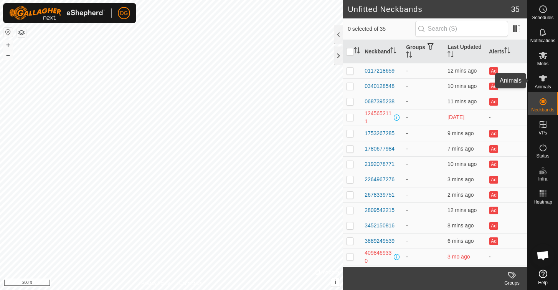
click at [541, 80] on icon at bounding box center [543, 78] width 8 height 6
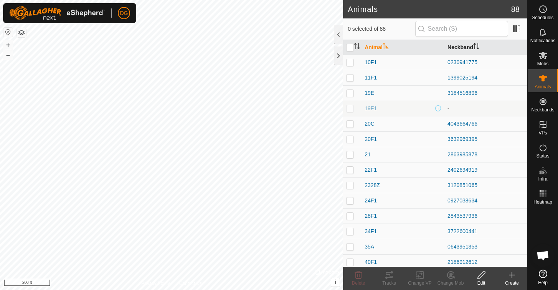
click at [459, 43] on th "Neckband" at bounding box center [485, 47] width 83 height 15
